Goal: Task Accomplishment & Management: Manage account settings

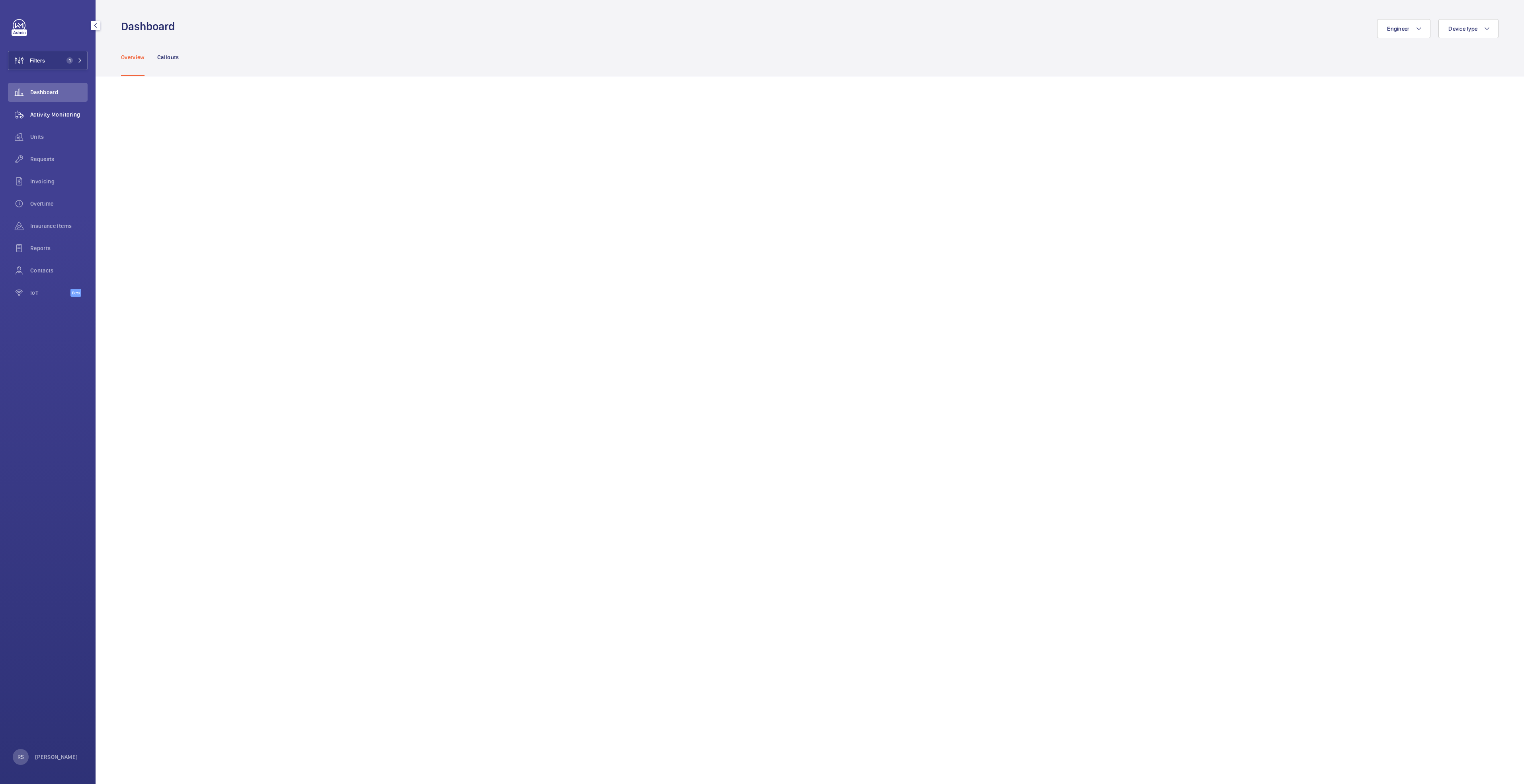
click at [51, 115] on span "Activity Monitoring" at bounding box center [59, 114] width 57 height 8
